Goal: Task Accomplishment & Management: Use online tool/utility

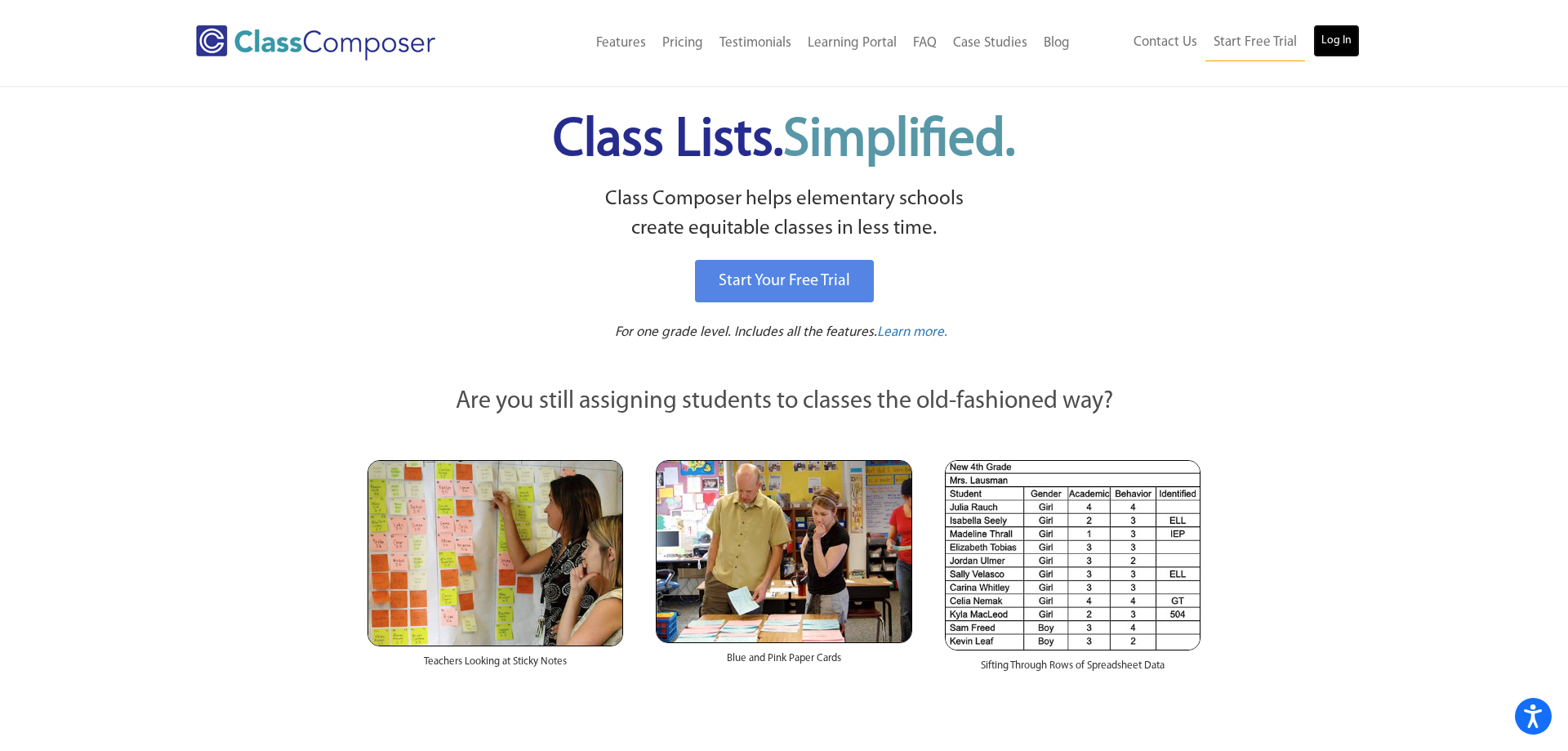
click at [1332, 45] on link "Log In" at bounding box center [1336, 41] width 46 height 33
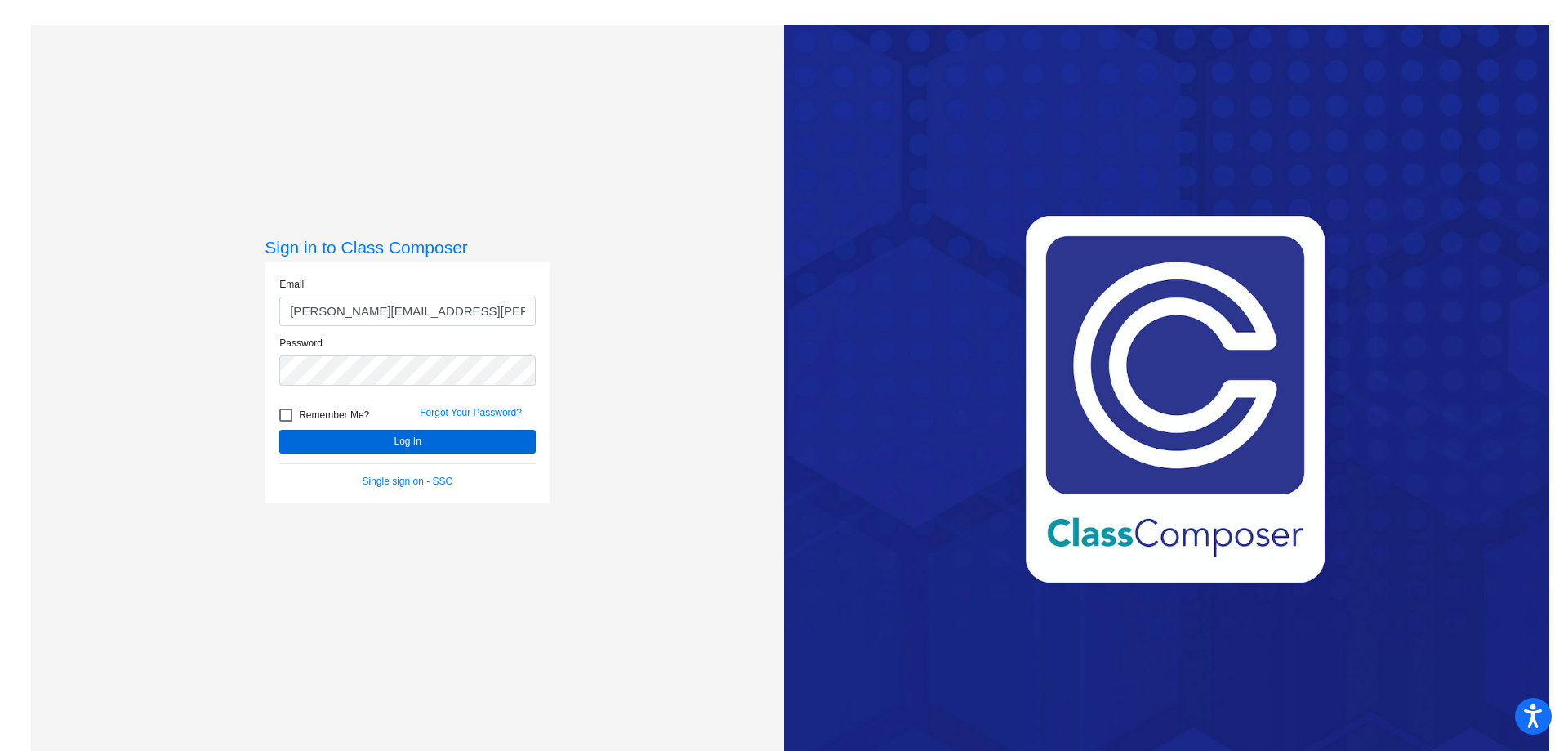
type input "jenny.ortiz@cityschools.net"
click at [394, 453] on button "Log In" at bounding box center [407, 441] width 256 height 24
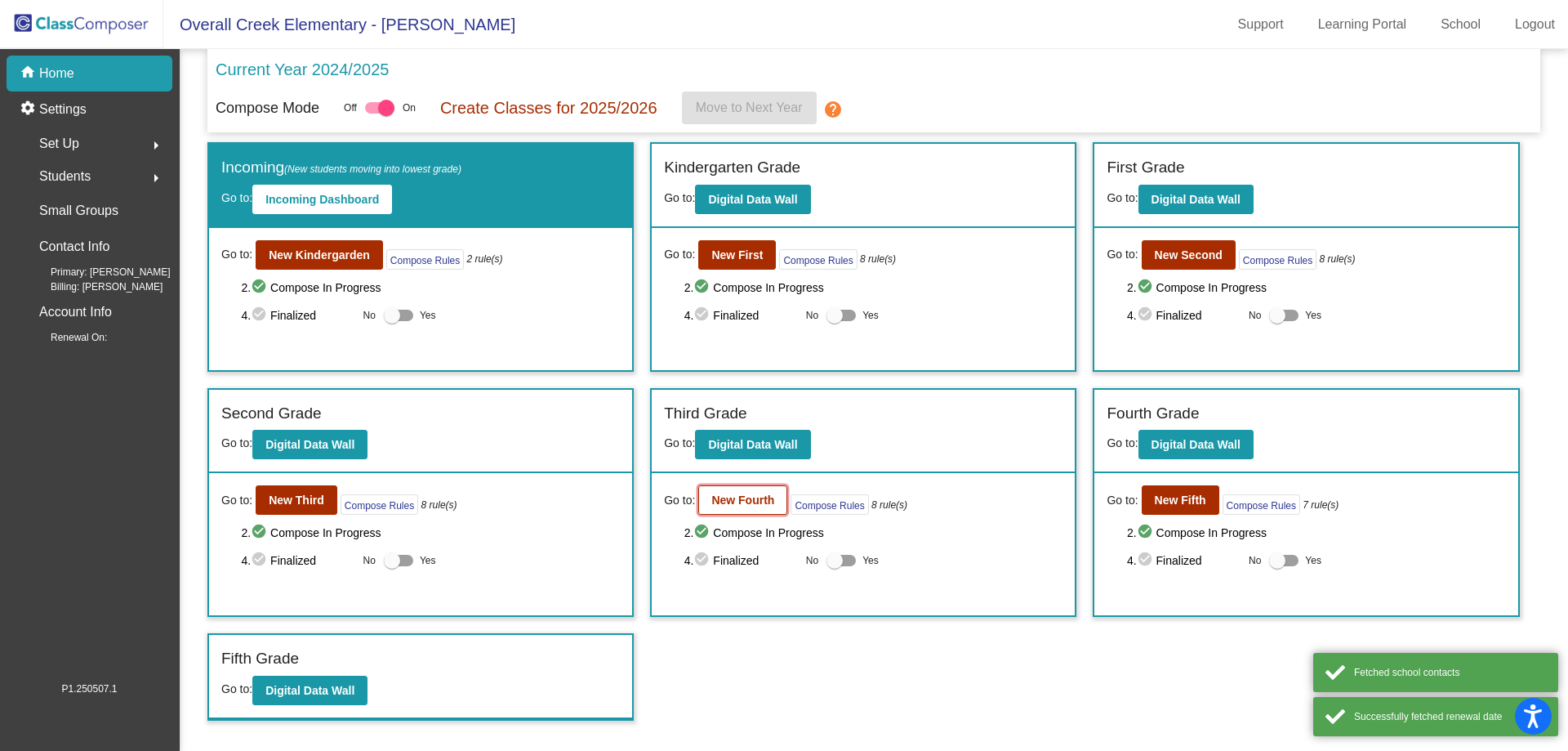
click at [742, 501] on b "New Fourth" at bounding box center [742, 500] width 63 height 13
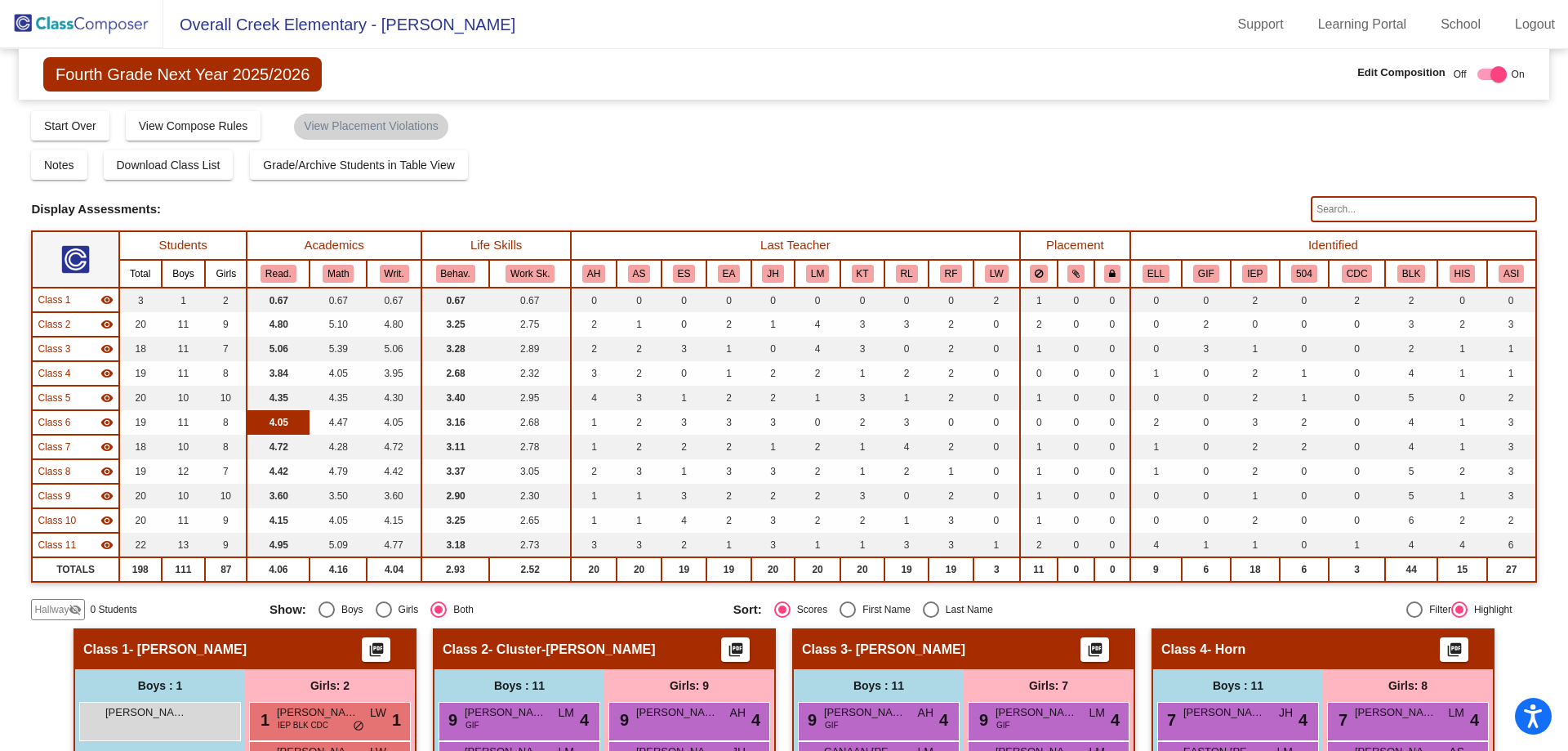
drag, startPoint x: 742, startPoint y: 501, endPoint x: 265, endPoint y: 416, distance: 484.5
click at [265, 416] on table "Students Academics Life Skills Last Teacher Placement Identified Total Boys Gir…" at bounding box center [784, 406] width 1505 height 352
click at [591, 178] on div "Notes Download Class List Import Students Grade/Archive Students in Table View …" at bounding box center [784, 165] width 1505 height 29
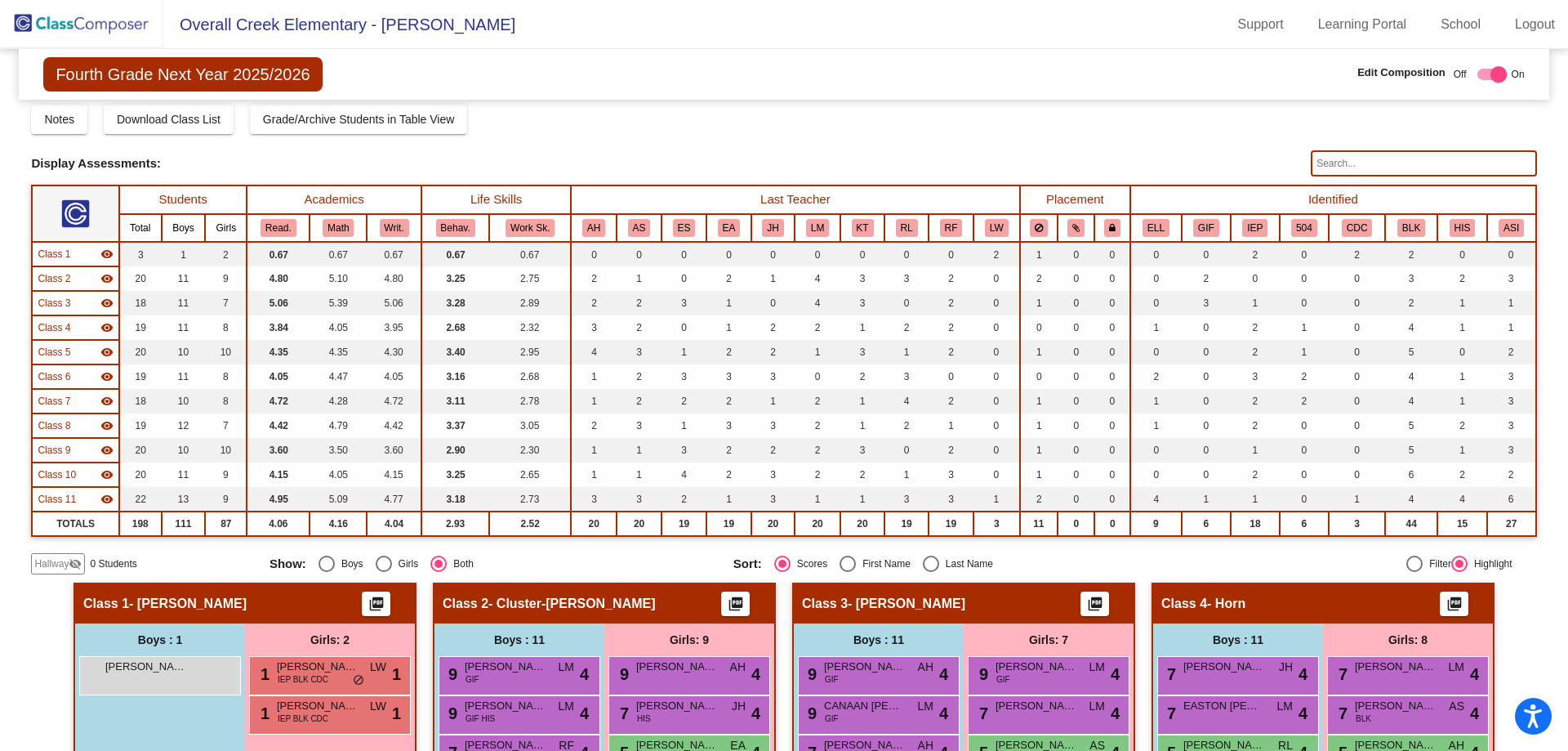
scroll to position [52, 0]
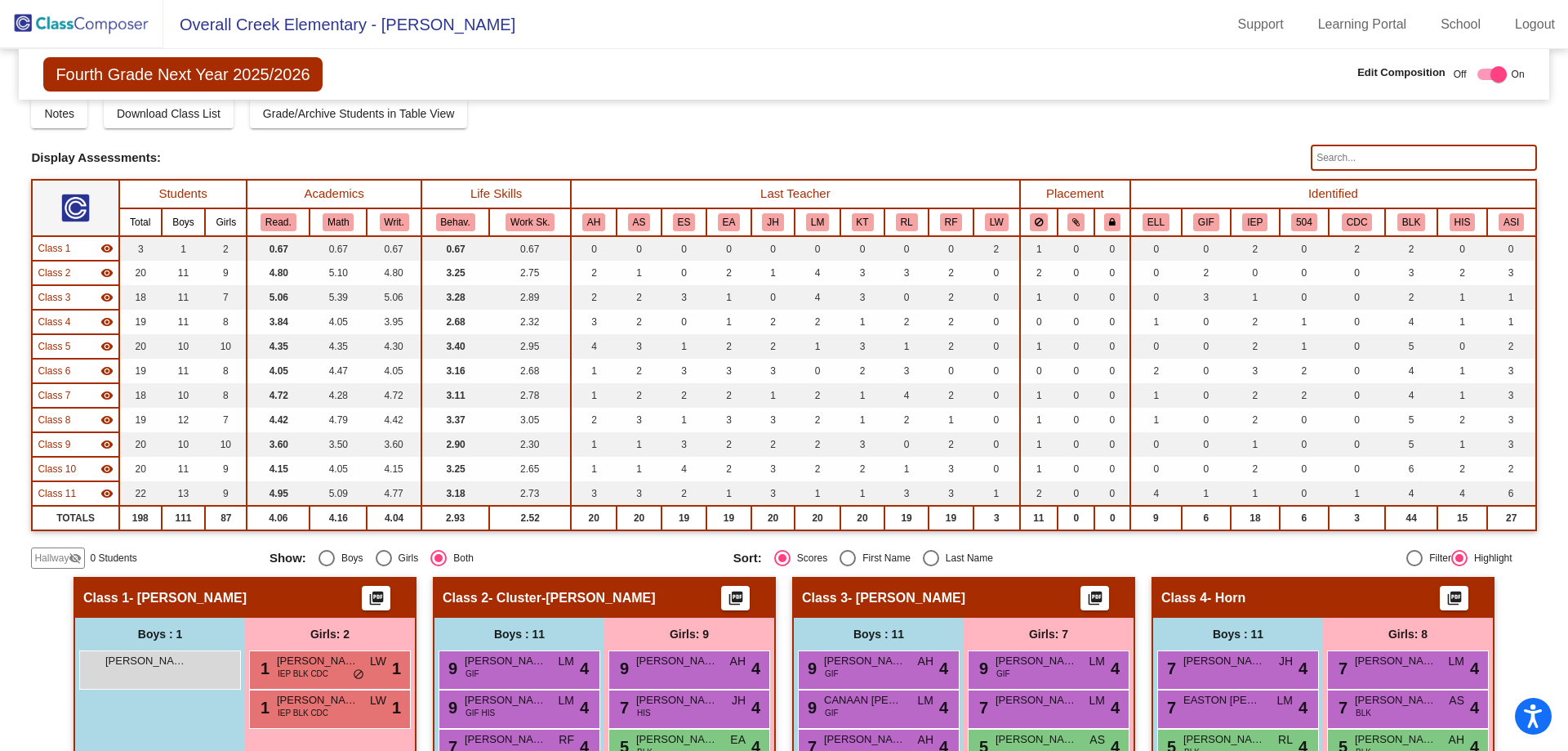
click at [1553, 209] on mat-sidenav-content "Fourth Grade Next Year 2025/2026 Edit Composition Off On Incoming Digital Data …" at bounding box center [784, 400] width 1568 height 702
drag, startPoint x: 1563, startPoint y: 178, endPoint x: 1564, endPoint y: 261, distance: 83.0
click at [1558, 247] on mat-sidenav-content "Fourth Grade Next Year 2025/2026 Edit Composition Off On Incoming Digital Data …" at bounding box center [784, 400] width 1568 height 702
drag, startPoint x: 1566, startPoint y: 255, endPoint x: 1567, endPoint y: 359, distance: 104.0
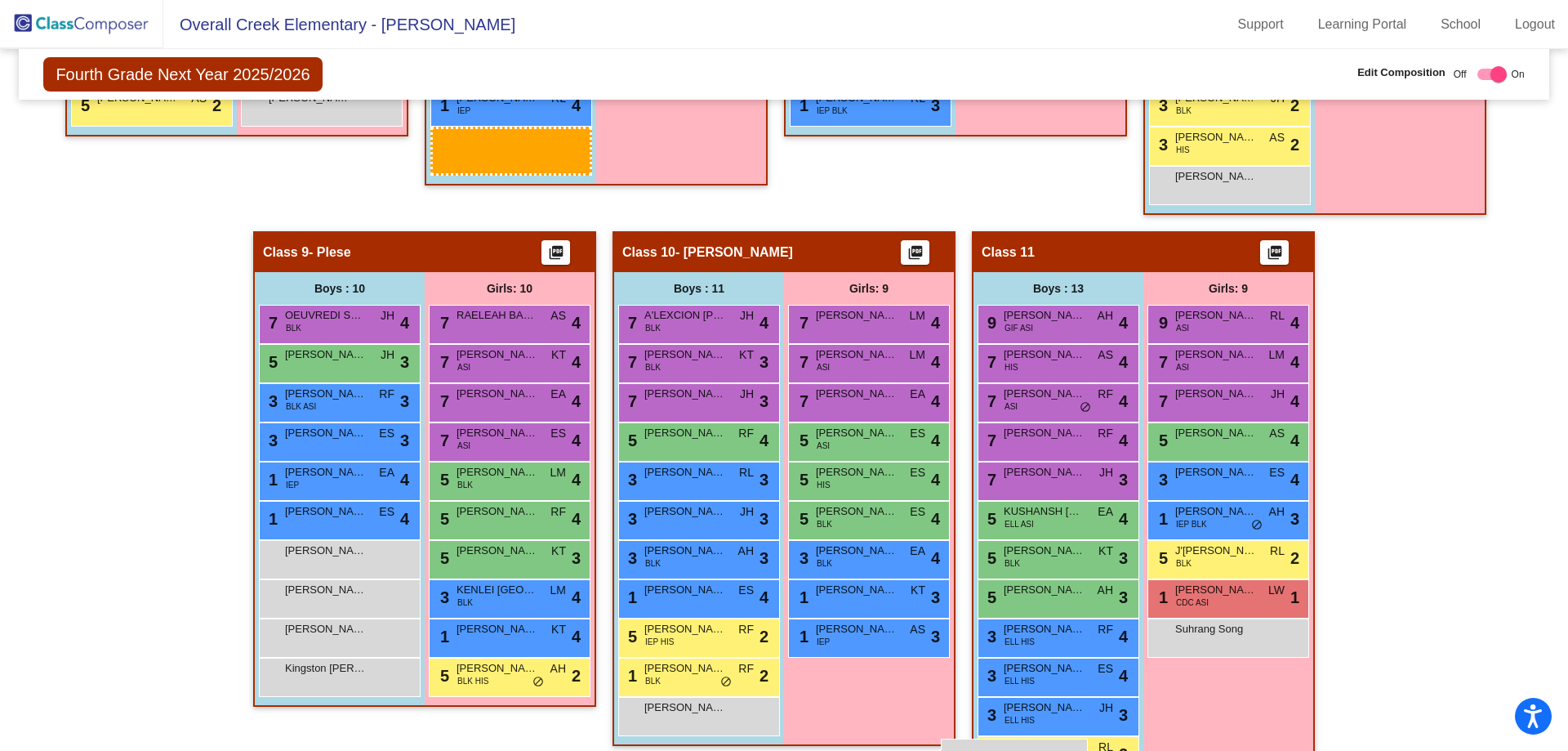
scroll to position [1563, 0]
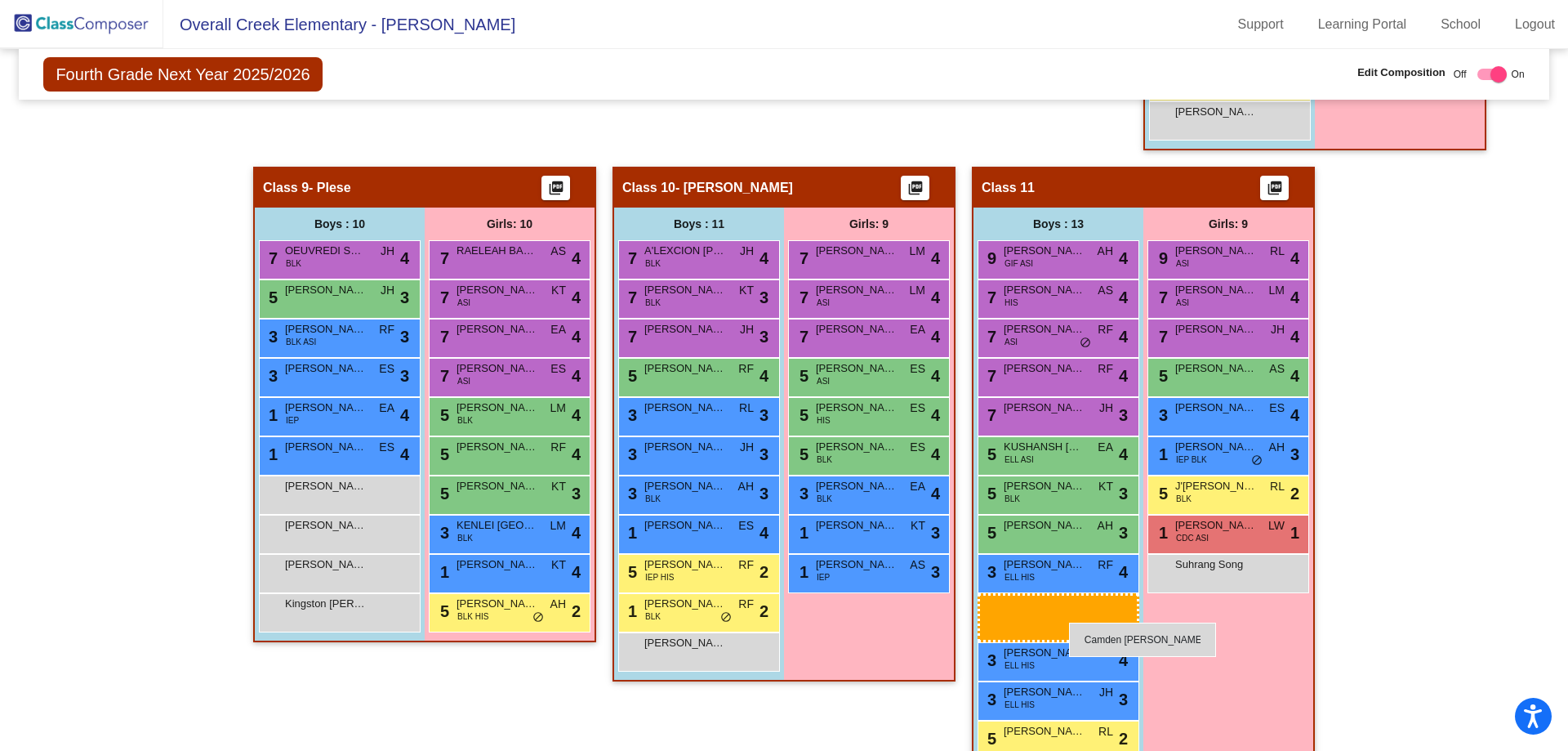
drag, startPoint x: 544, startPoint y: 694, endPoint x: 1071, endPoint y: 622, distance: 531.9
click at [1071, 622] on body "Accessibility Screen-Reader Guide, Feedback, and Issue Reporting | New window O…" at bounding box center [784, 375] width 1568 height 751
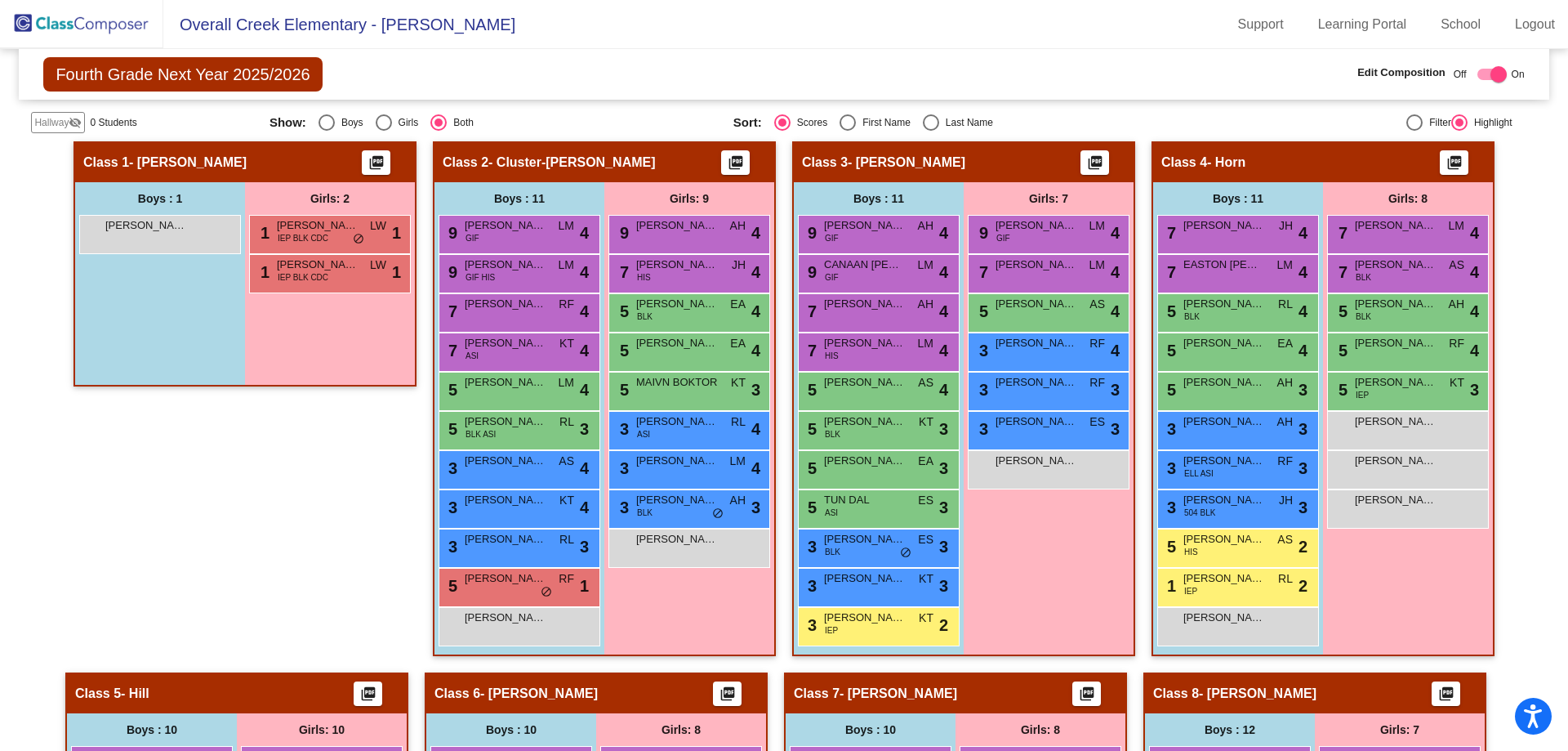
scroll to position [489, 0]
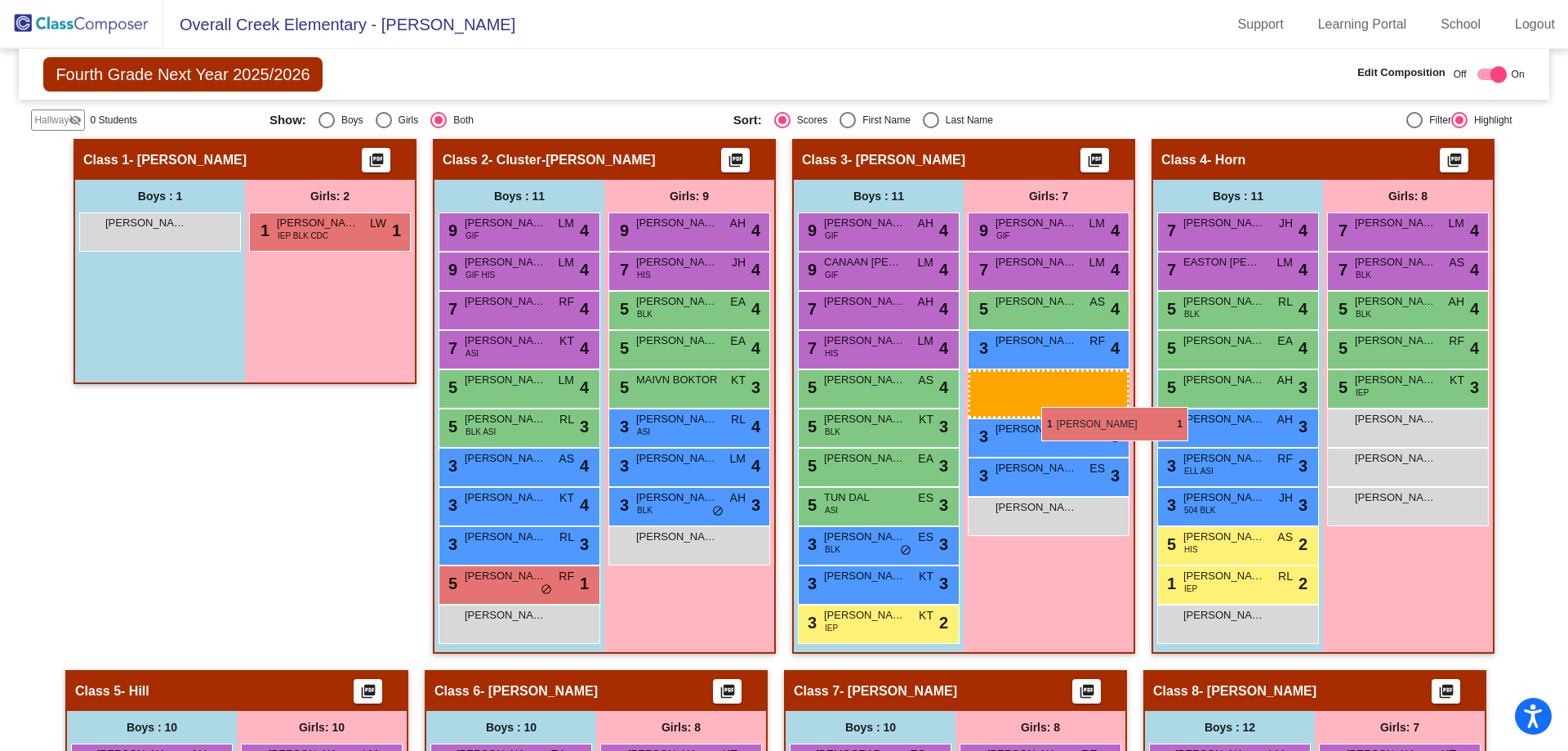
drag, startPoint x: 305, startPoint y: 236, endPoint x: 1040, endPoint y: 407, distance: 754.6
click at [1040, 407] on body "Accessibility Screen-Reader Guide, Feedback, and Issue Reporting | New window O…" at bounding box center [784, 375] width 1568 height 751
